Goal: Information Seeking & Learning: Learn about a topic

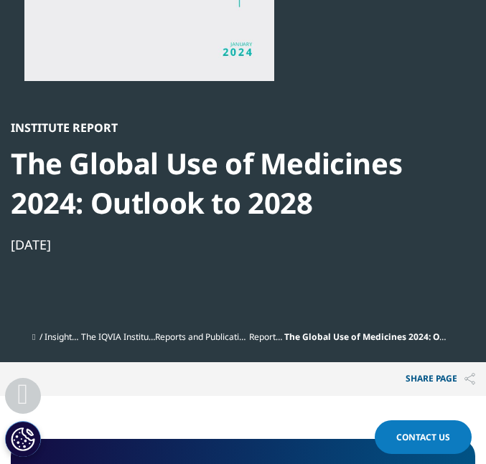
scroll to position [333, 0]
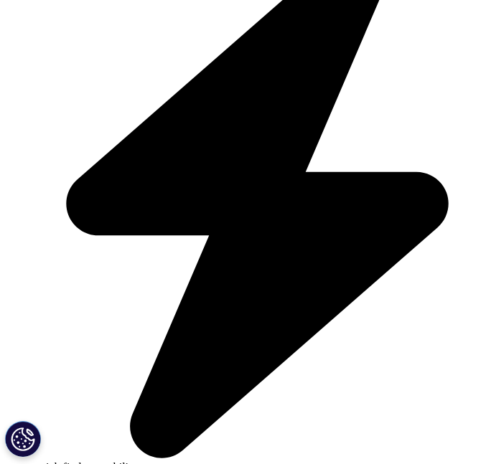
scroll to position [453, 0]
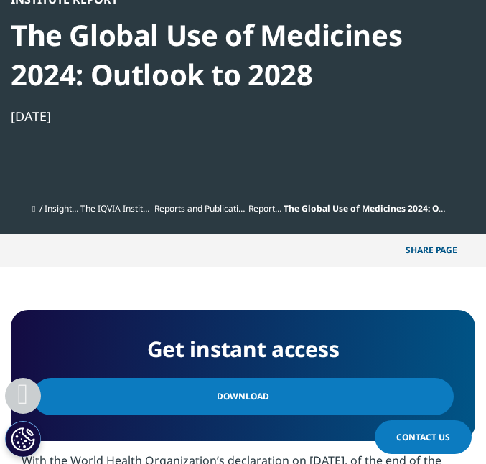
click at [356, 207] on span "The Global Use of Medicines 2024: Outlook to 2028" at bounding box center [391, 208] width 217 height 12
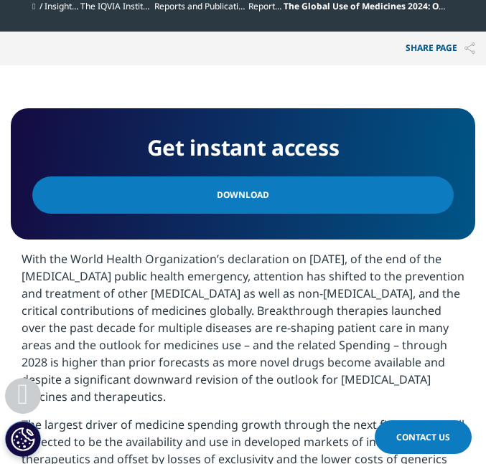
scroll to position [634, 0]
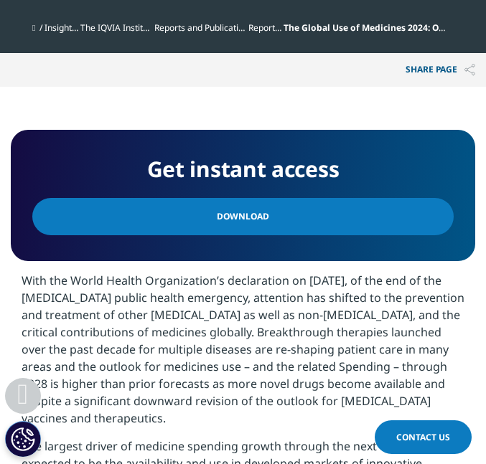
click at [466, 70] on img at bounding box center [469, 70] width 11 height 12
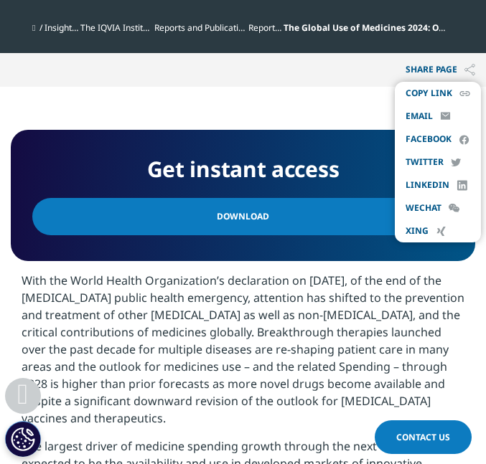
click at [297, 110] on section "Get instant access Download With the World Health Organization’s declaration on…" at bounding box center [243, 442] width 486 height 710
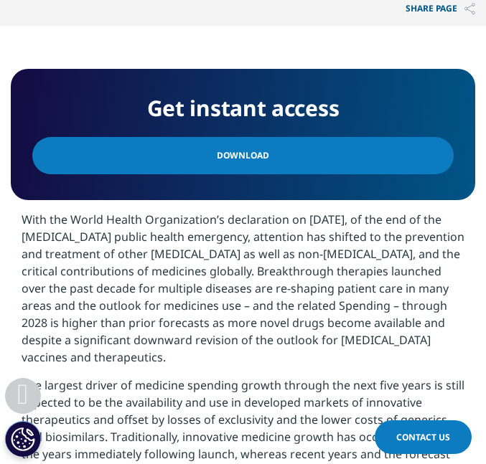
scroll to position [730, 0]
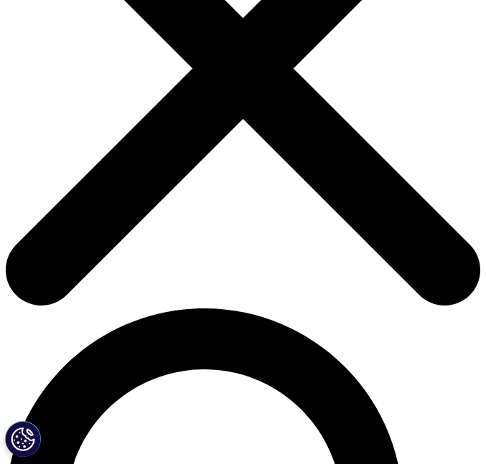
scroll to position [215, 0]
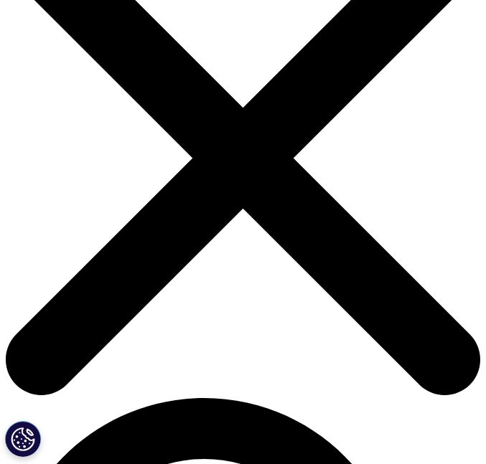
scroll to position [99, 0]
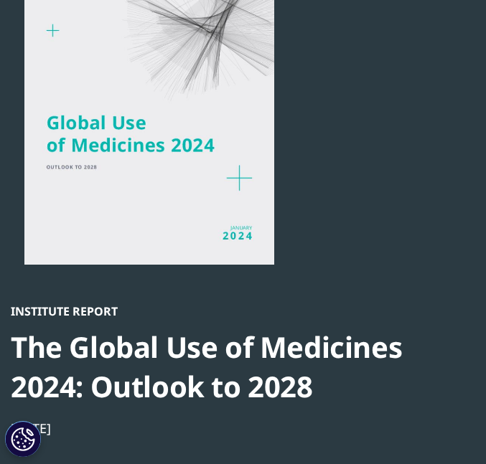
scroll to position [76, 0]
